Goal: Task Accomplishment & Management: Use online tool/utility

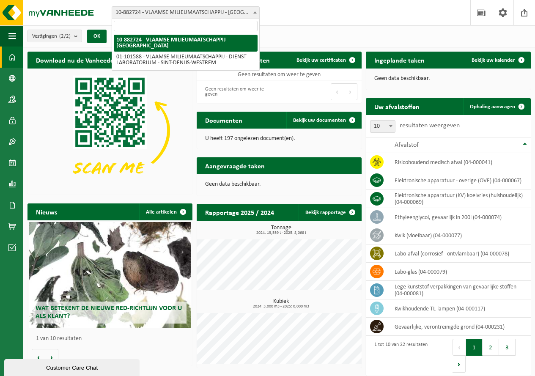
click at [226, 10] on span "10-882724 - VLAAMSE MILIEUMAATSCHAPPIJ - [GEOGRAPHIC_DATA]" at bounding box center [185, 13] width 147 height 12
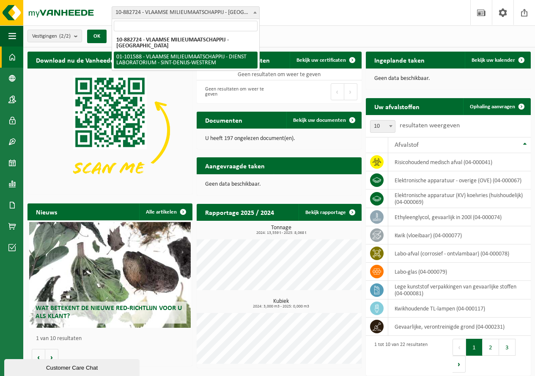
select select "111040"
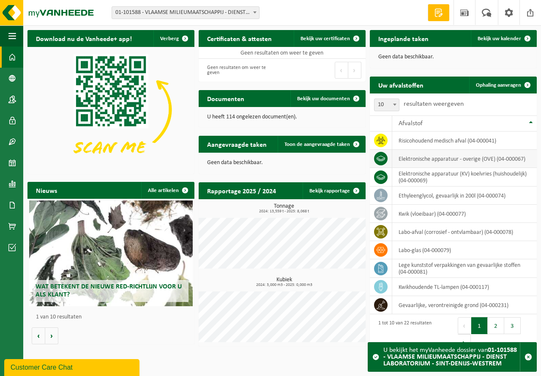
click at [380, 158] on icon at bounding box center [381, 158] width 8 height 8
click at [420, 161] on td "elektronische apparatuur - overige (OVE) (04-000067)" at bounding box center [464, 159] width 145 height 18
click at [496, 86] on span "Ophaling aanvragen" at bounding box center [498, 84] width 45 height 5
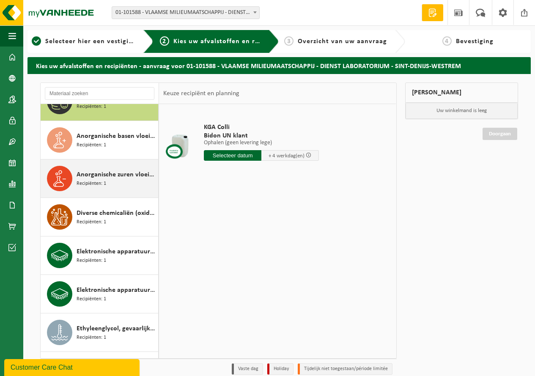
scroll to position [85, 0]
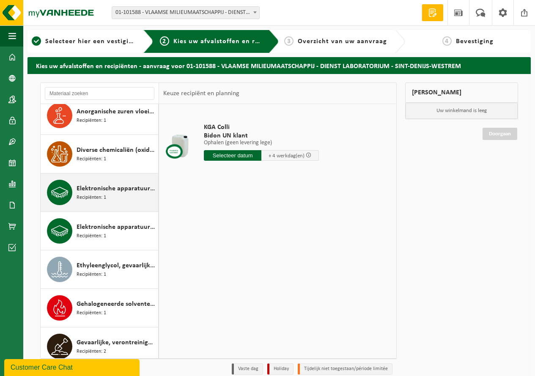
click at [111, 197] on div "Elektronische apparatuur - overige (OVE) Recipiënten: 1" at bounding box center [117, 192] width 80 height 25
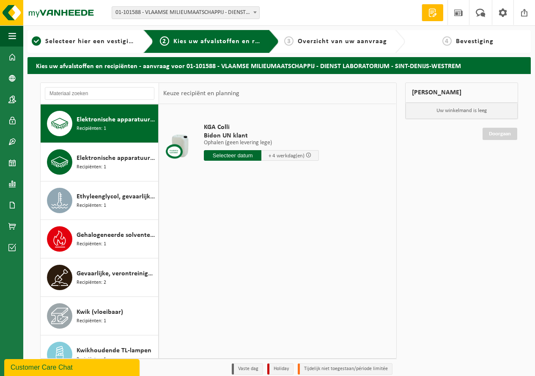
scroll to position [154, 0]
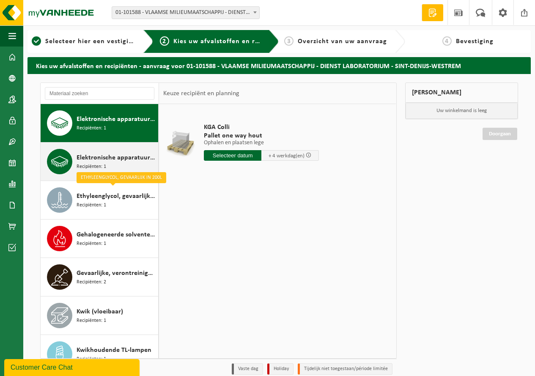
click at [88, 159] on span "Elektronische apparatuur (KV) koelvries (huishoudelijk)" at bounding box center [117, 158] width 80 height 10
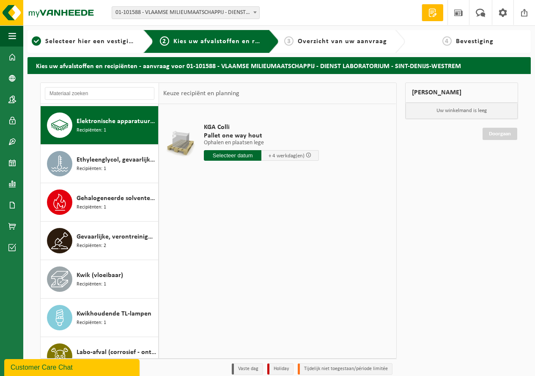
scroll to position [192, 0]
